Goal: Information Seeking & Learning: Learn about a topic

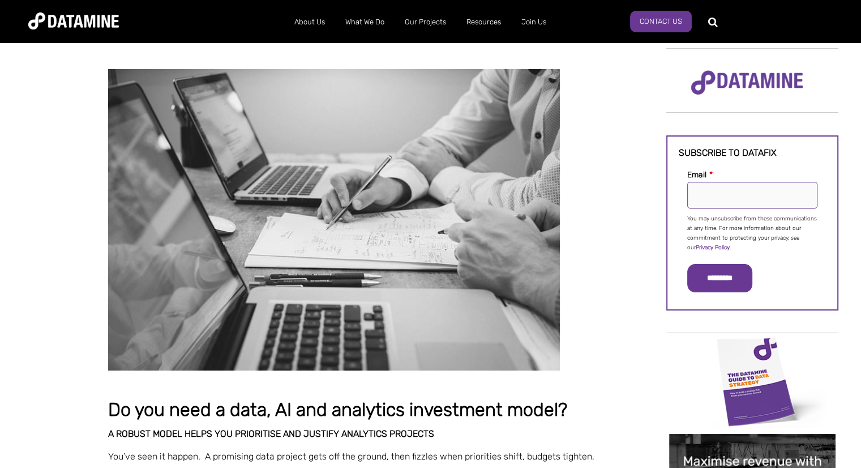
click at [718, 202] on input "Email *" at bounding box center [752, 195] width 130 height 27
type input "**********"
click at [716, 275] on input "*********" at bounding box center [719, 278] width 65 height 28
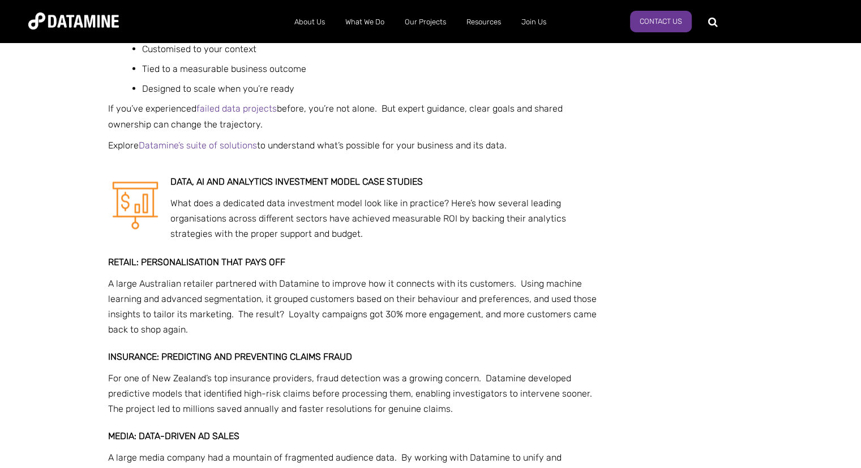
scroll to position [2095, 0]
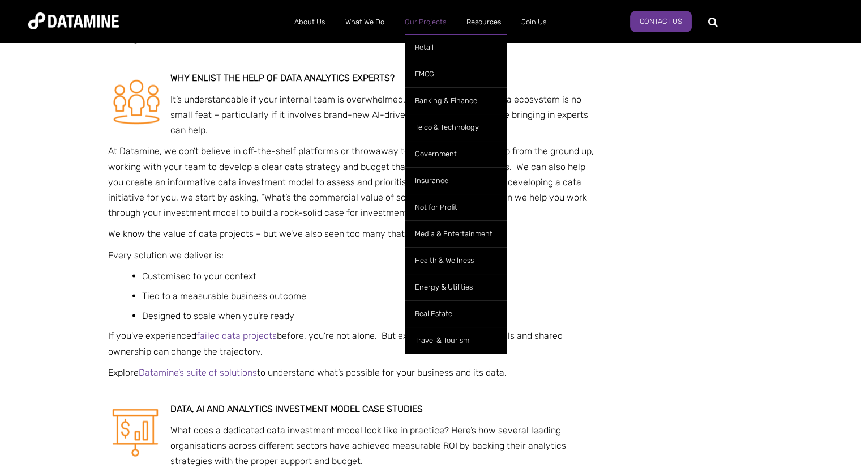
click at [431, 19] on link "Our Projects" at bounding box center [426, 21] width 62 height 29
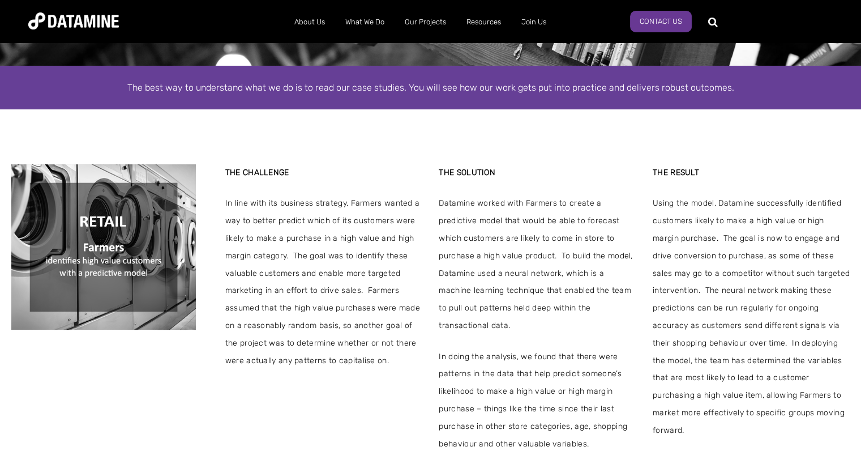
scroll to position [226, 0]
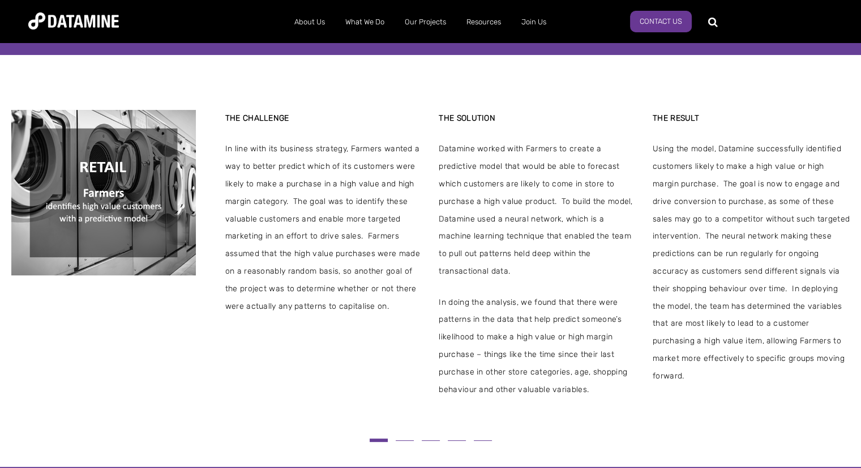
click at [410, 437] on button at bounding box center [405, 440] width 26 height 6
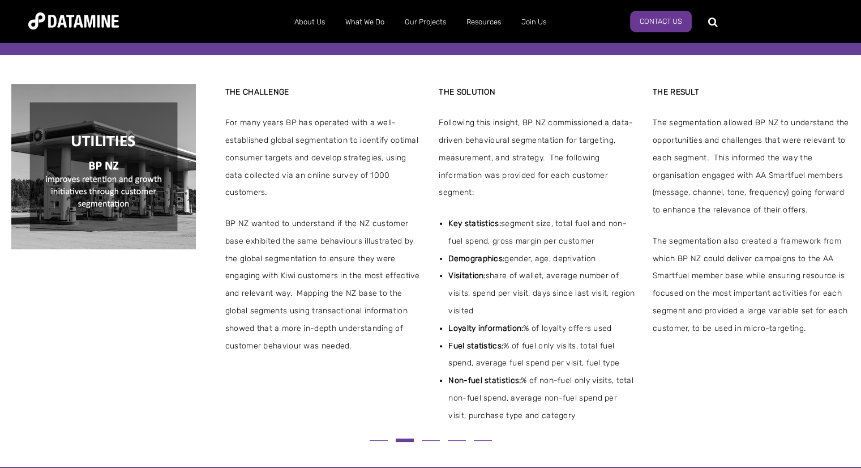
click at [421, 437] on button at bounding box center [431, 440] width 26 height 6
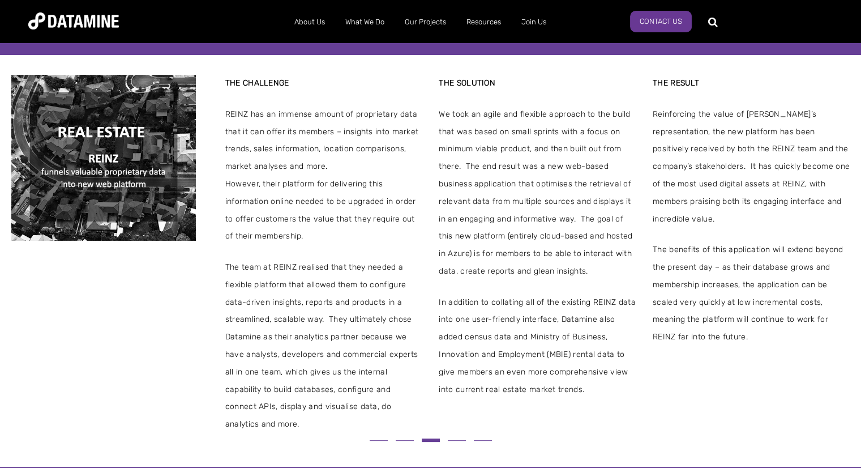
click at [456, 437] on button at bounding box center [457, 440] width 26 height 6
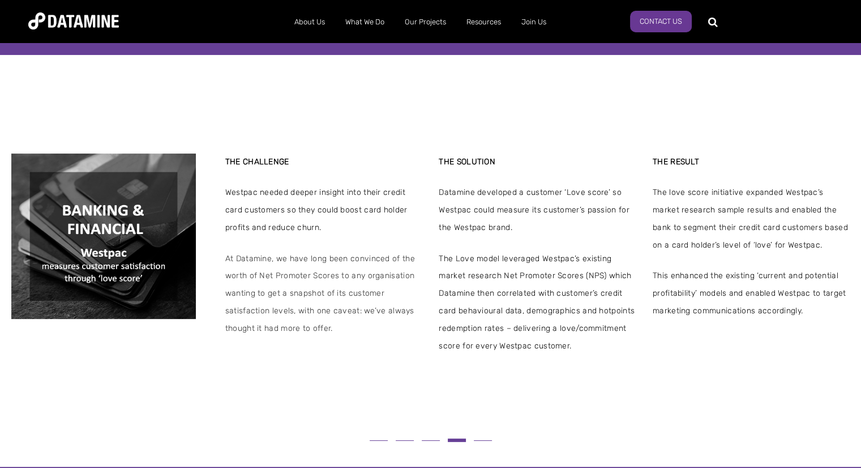
click at [480, 437] on button at bounding box center [483, 440] width 26 height 6
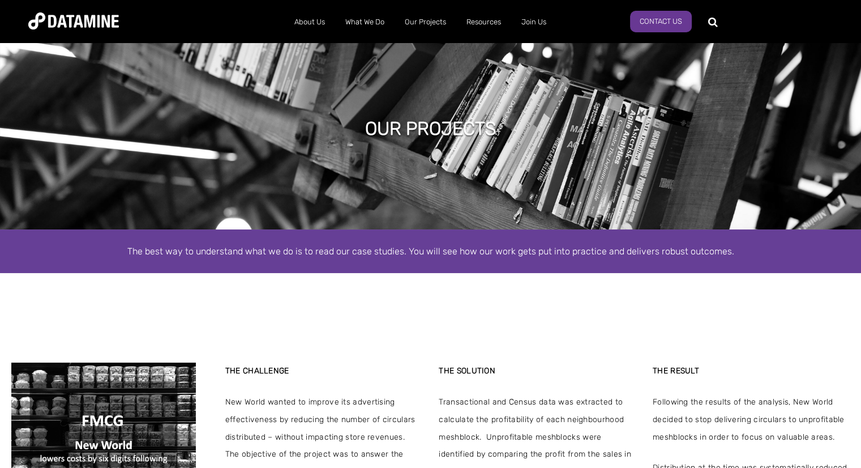
scroll to position [0, 0]
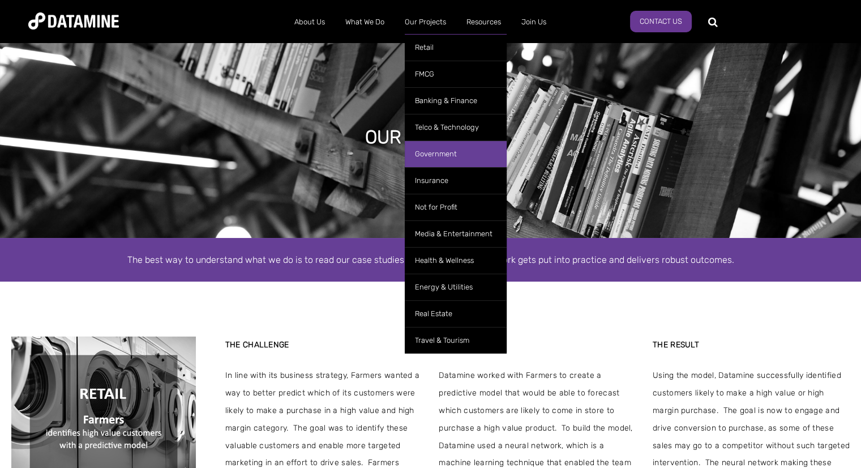
click at [435, 155] on link "Government" at bounding box center [456, 153] width 102 height 27
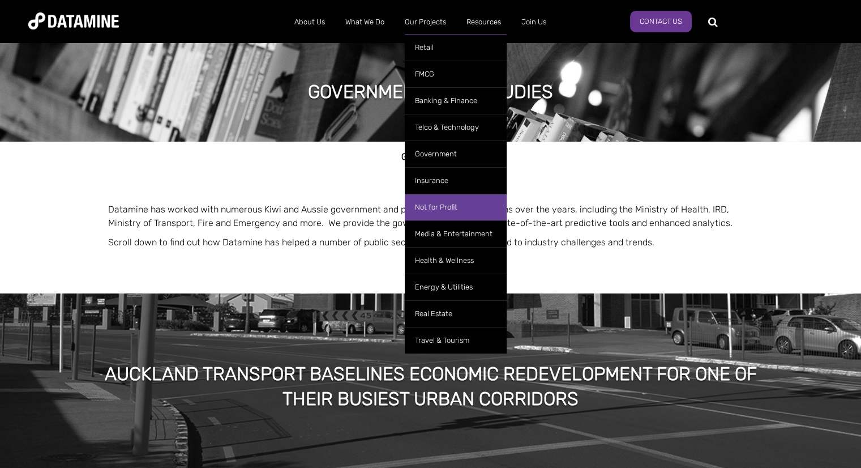
click at [434, 202] on link "Not for Profit" at bounding box center [456, 207] width 102 height 27
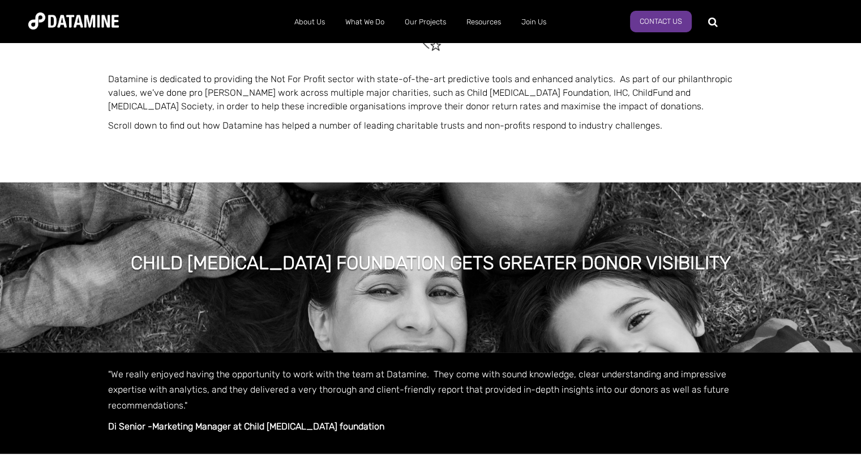
scroll to position [57, 0]
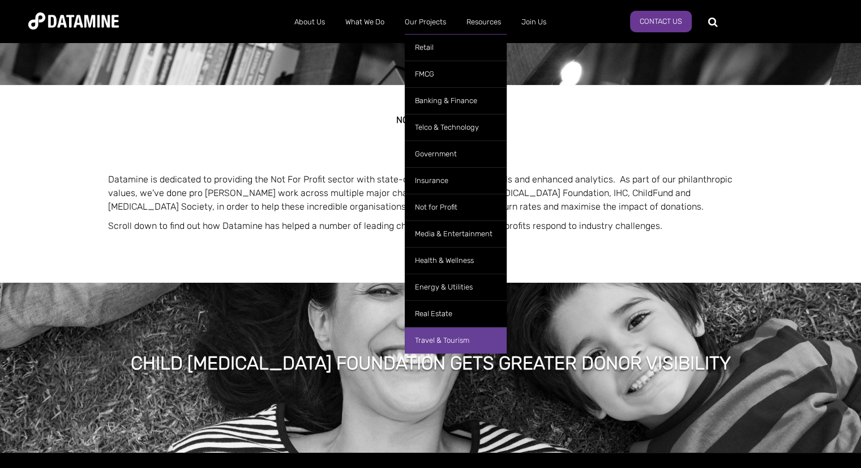
click at [437, 334] on link "Travel & Tourism" at bounding box center [456, 340] width 102 height 27
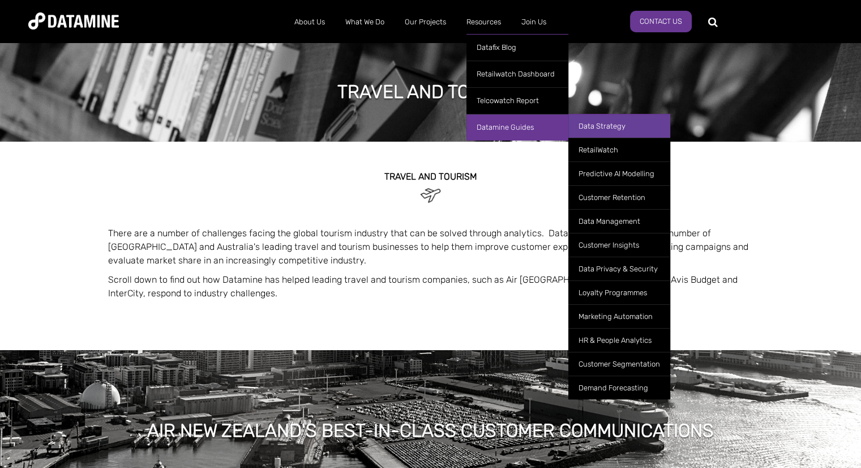
click at [602, 129] on link "Data Strategy" at bounding box center [619, 126] width 102 height 24
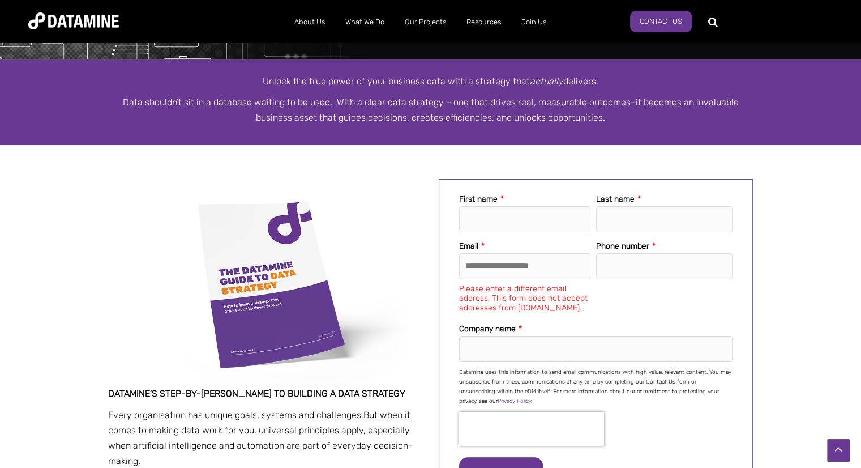
scroll to position [57, 0]
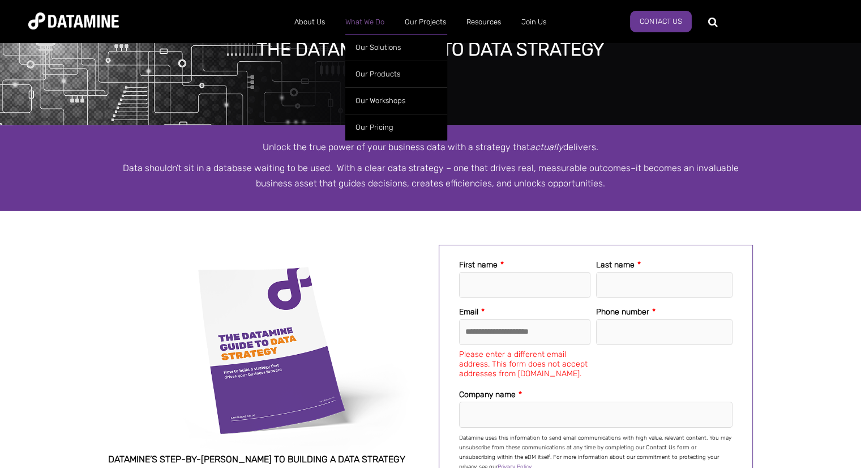
click at [370, 22] on link "What We Do" at bounding box center [364, 21] width 59 height 29
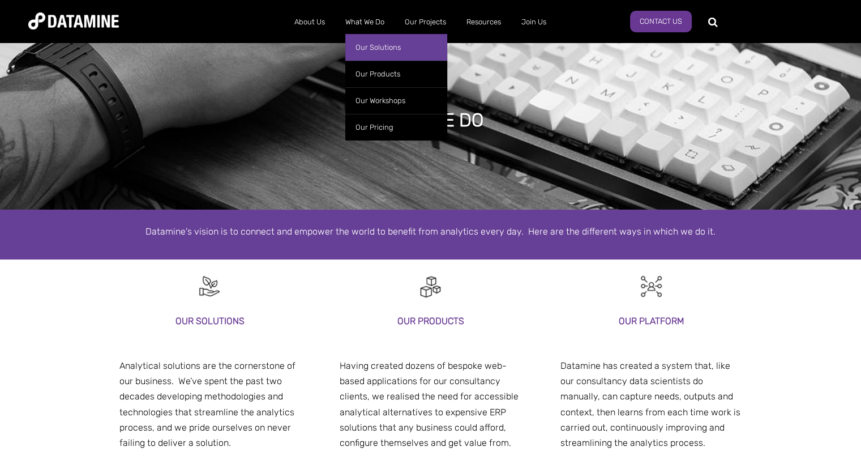
click at [373, 48] on link "Our Solutions" at bounding box center [396, 47] width 102 height 27
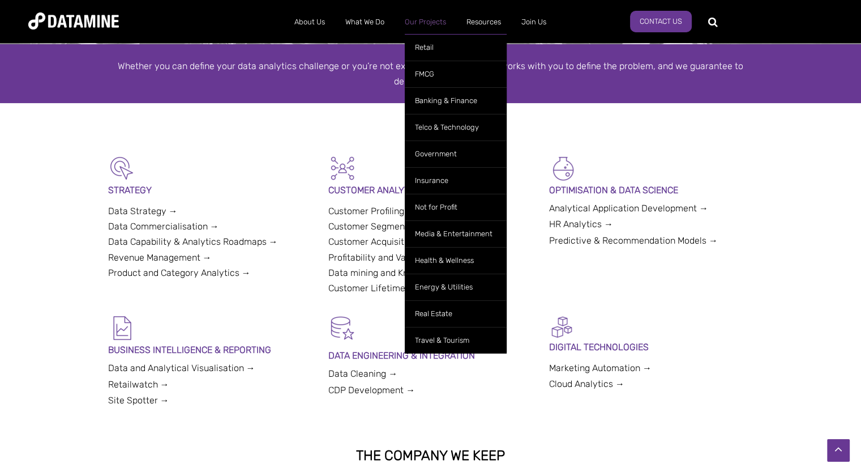
scroll to position [170, 0]
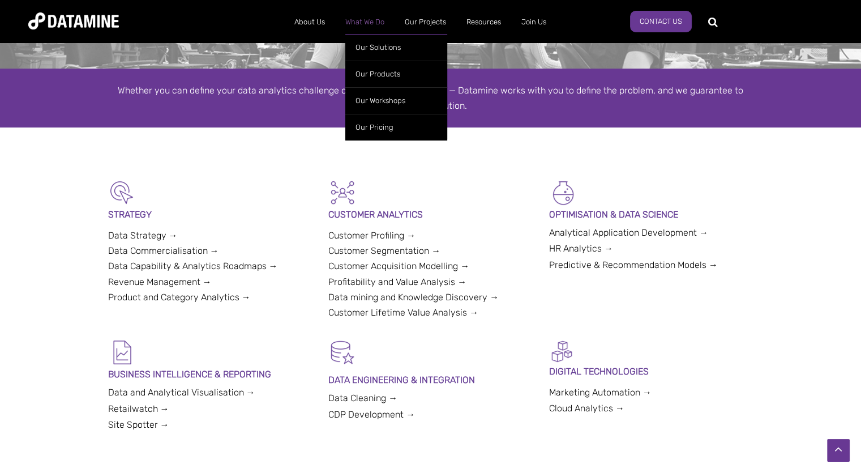
click at [379, 21] on link "What We Do" at bounding box center [364, 21] width 59 height 29
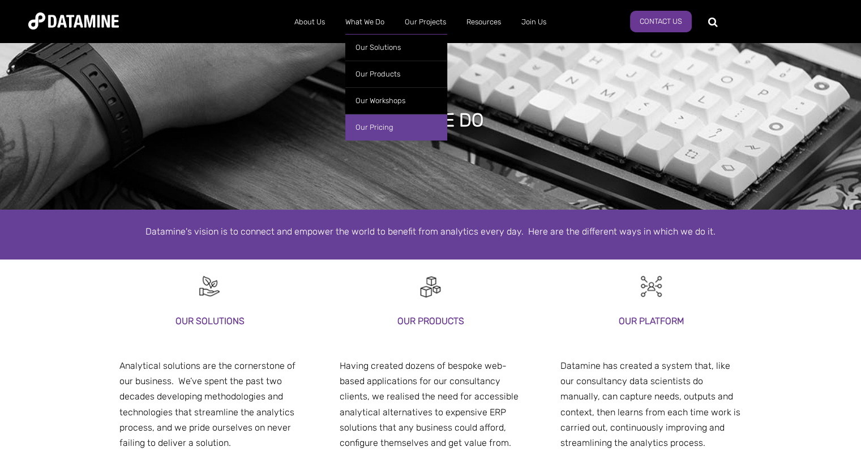
click at [374, 129] on link "Our Pricing" at bounding box center [396, 127] width 102 height 27
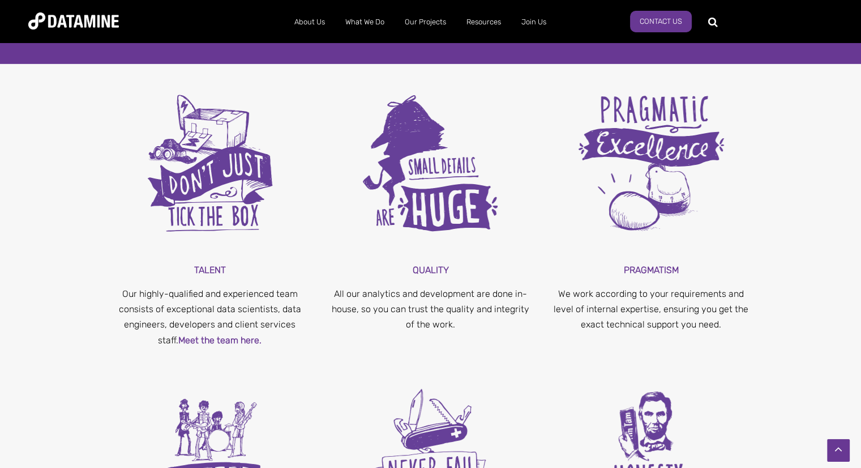
scroll to position [3963, 0]
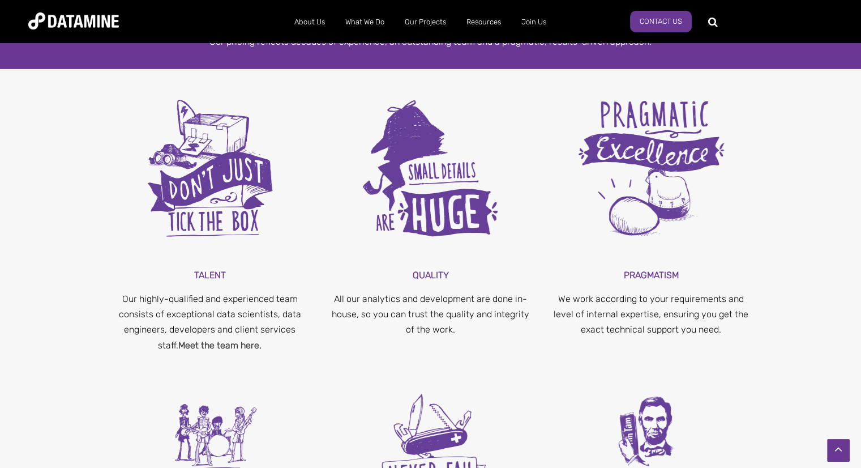
click at [216, 340] on link "Meet the team here." at bounding box center [219, 345] width 83 height 11
